Goal: Find specific page/section: Find specific page/section

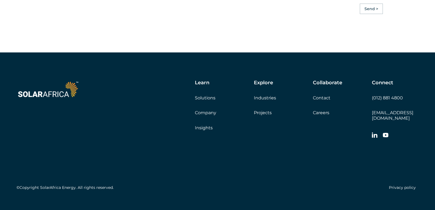
scroll to position [1563, 0]
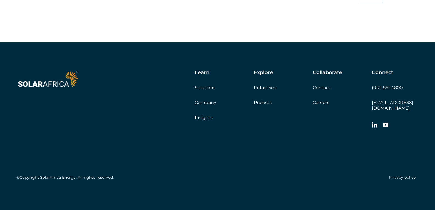
click at [322, 105] on link "Careers" at bounding box center [321, 102] width 16 height 5
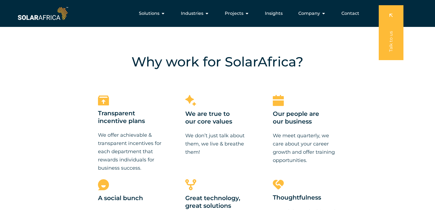
scroll to position [356, 0]
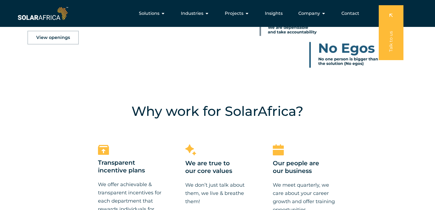
click at [49, 39] on span "View openings" at bounding box center [53, 37] width 34 height 4
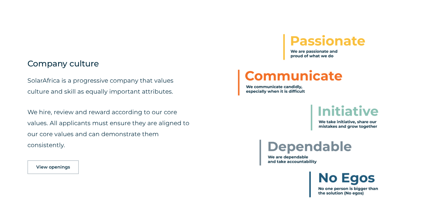
scroll to position [356, 0]
